Goal: Check status: Check status

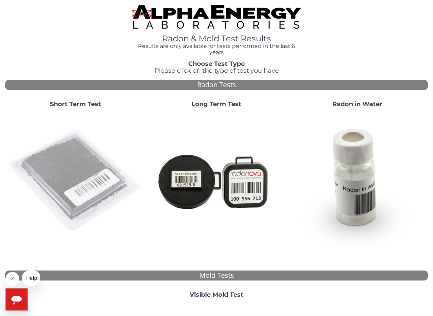
click at [93, 172] on img at bounding box center [75, 180] width 135 height 135
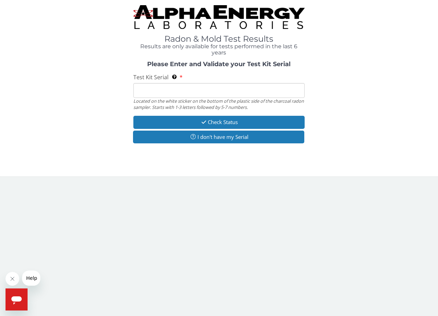
click at [176, 89] on input "Test Kit Serial Located on the white sticker on the bottom of the plastic side …" at bounding box center [218, 90] width 171 height 15
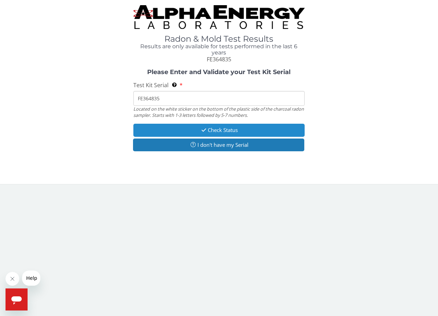
type input "FE364835"
click at [225, 129] on button "Check Status" at bounding box center [218, 130] width 171 height 13
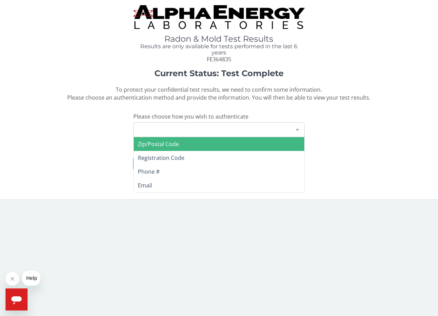
click at [198, 132] on div "Please make a selection" at bounding box center [218, 129] width 171 height 15
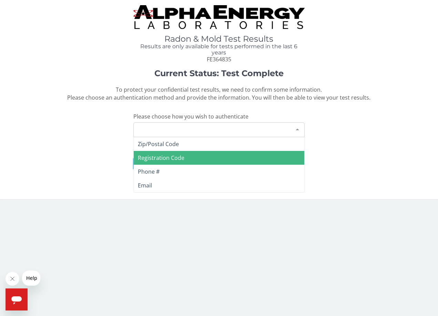
click at [157, 160] on span "Registration Code" at bounding box center [161, 158] width 47 height 8
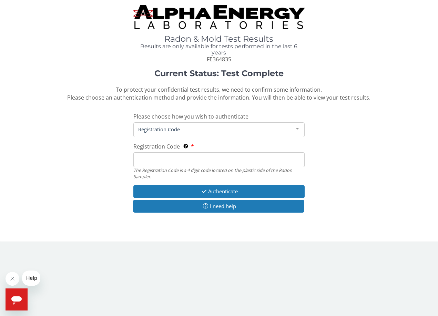
click at [155, 161] on input "Registration Code The Registration Code is a 4 digit code located on the plasti…" at bounding box center [218, 159] width 171 height 15
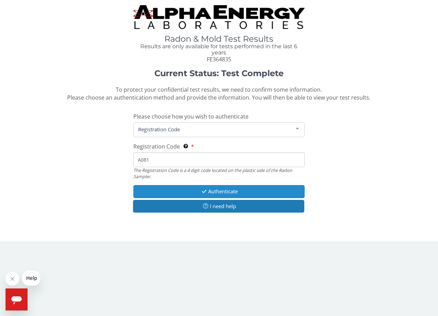
type input "A081"
click at [216, 194] on button "Authenticate" at bounding box center [218, 191] width 171 height 13
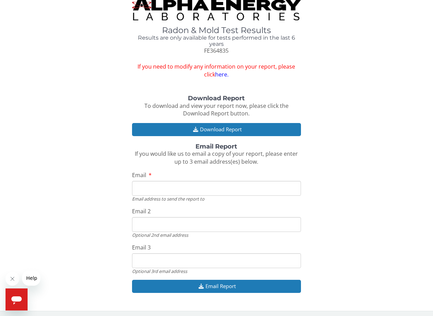
scroll to position [10, 0]
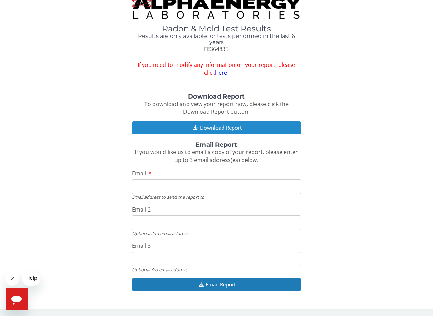
click at [220, 127] on button "Download Report" at bounding box center [216, 127] width 169 height 13
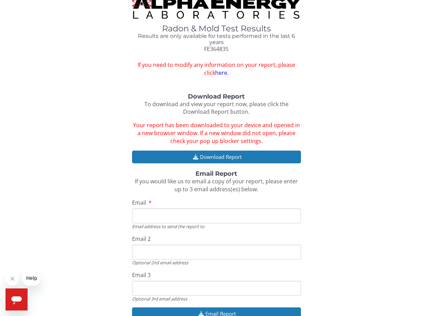
scroll to position [0, 0]
